Goal: Transaction & Acquisition: Obtain resource

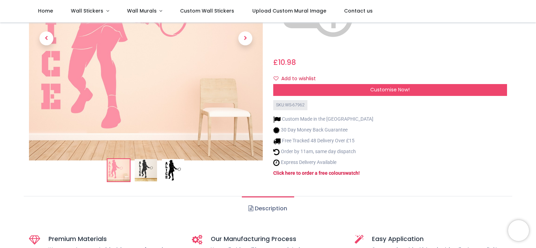
scroll to position [124, 0]
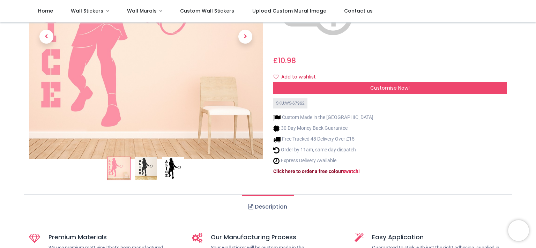
click at [322, 169] on strong "Click here to order a free colour" at bounding box center [307, 172] width 69 height 6
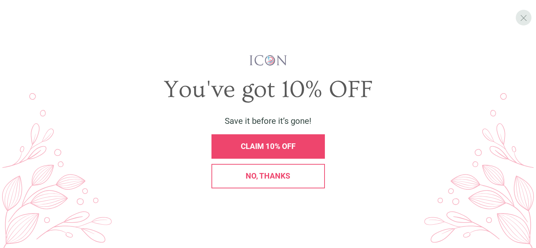
click at [524, 17] on span "X" at bounding box center [523, 18] width 7 height 10
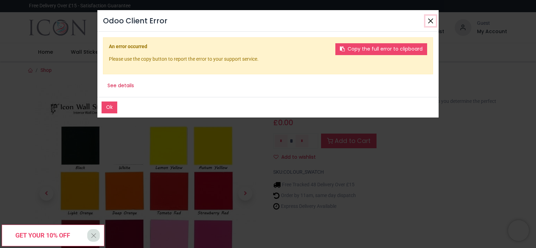
click at [430, 19] on button "Close" at bounding box center [431, 21] width 10 height 10
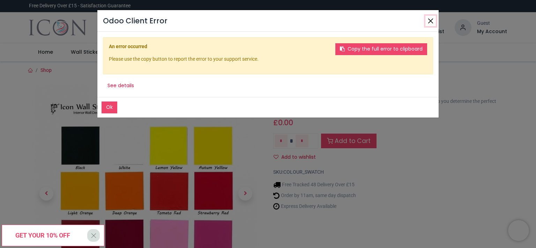
click at [430, 19] on button "Close" at bounding box center [431, 21] width 10 height 10
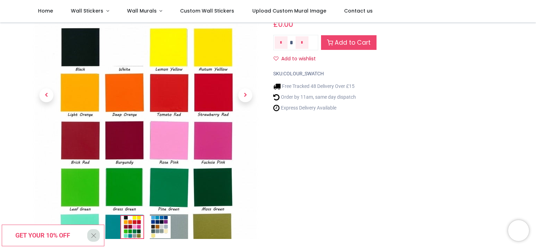
scroll to position [49, 0]
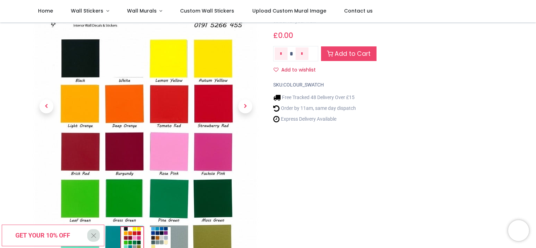
click at [166, 197] on img at bounding box center [145, 155] width 227 height 321
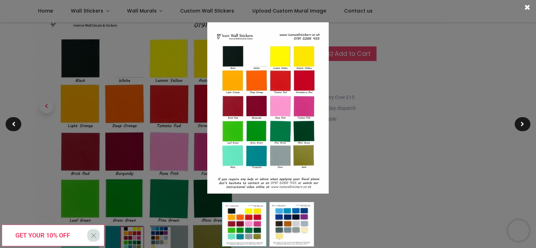
click at [527, 11] on div at bounding box center [527, 7] width 17 height 14
